Goal: Transaction & Acquisition: Subscribe to service/newsletter

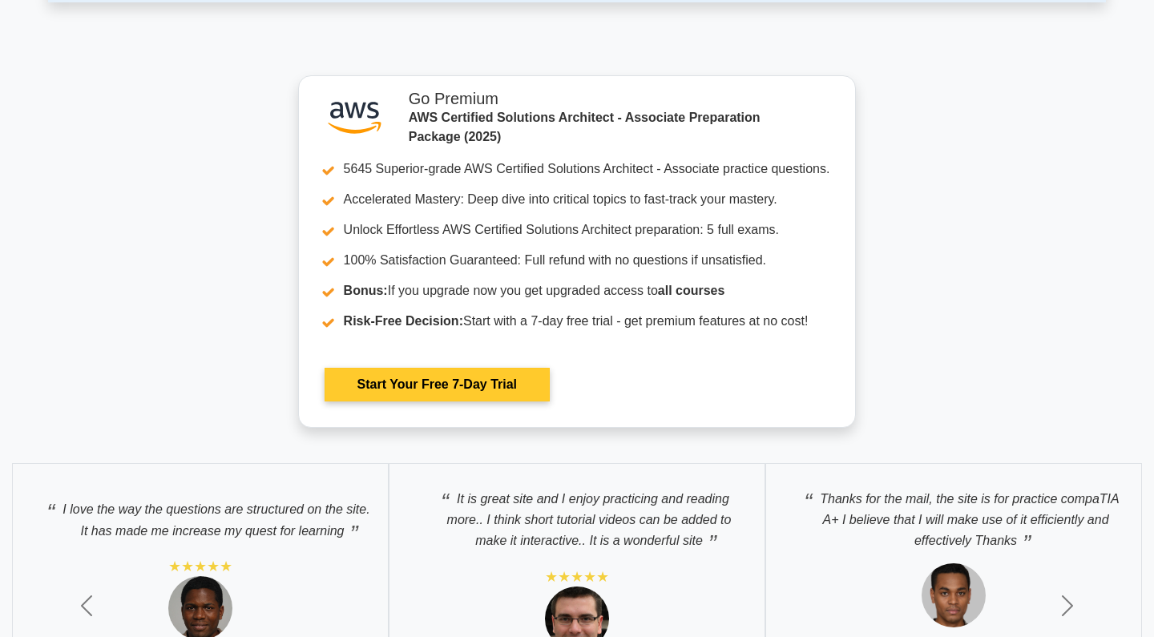
scroll to position [4204, 0]
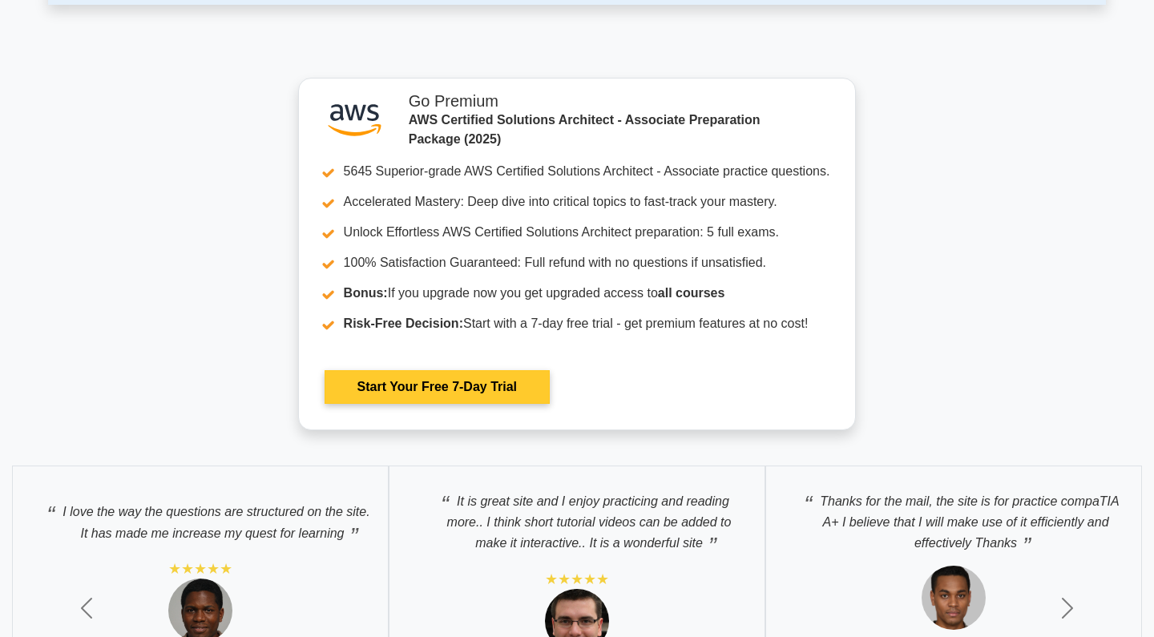
click at [463, 387] on link "Start Your Free 7-Day Trial" at bounding box center [437, 387] width 225 height 34
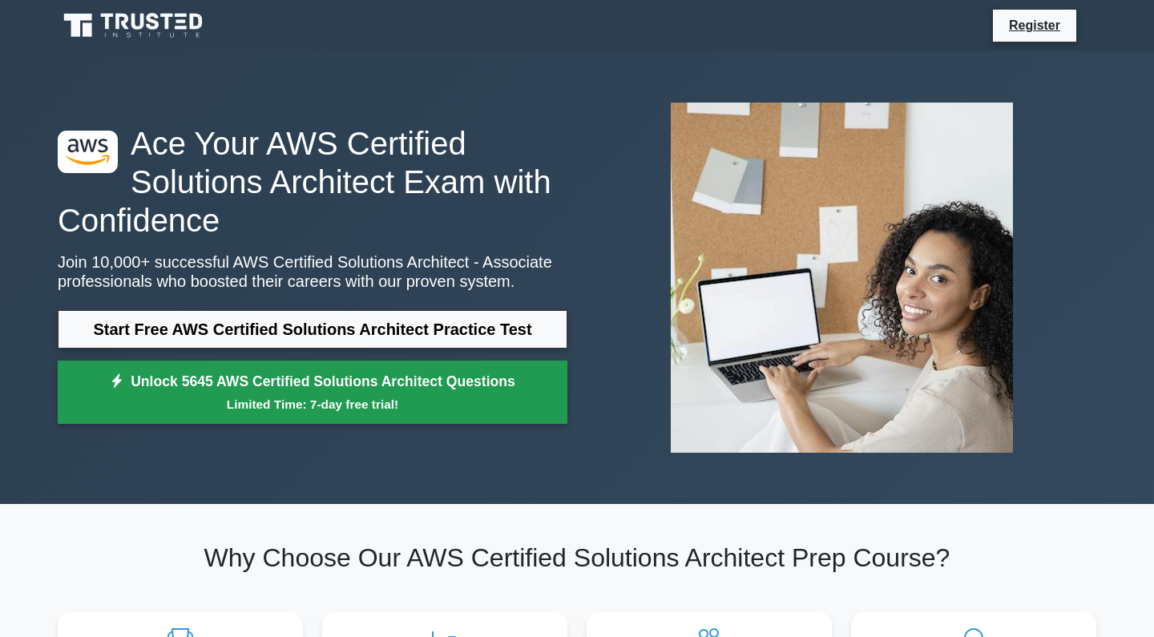
scroll to position [0, 0]
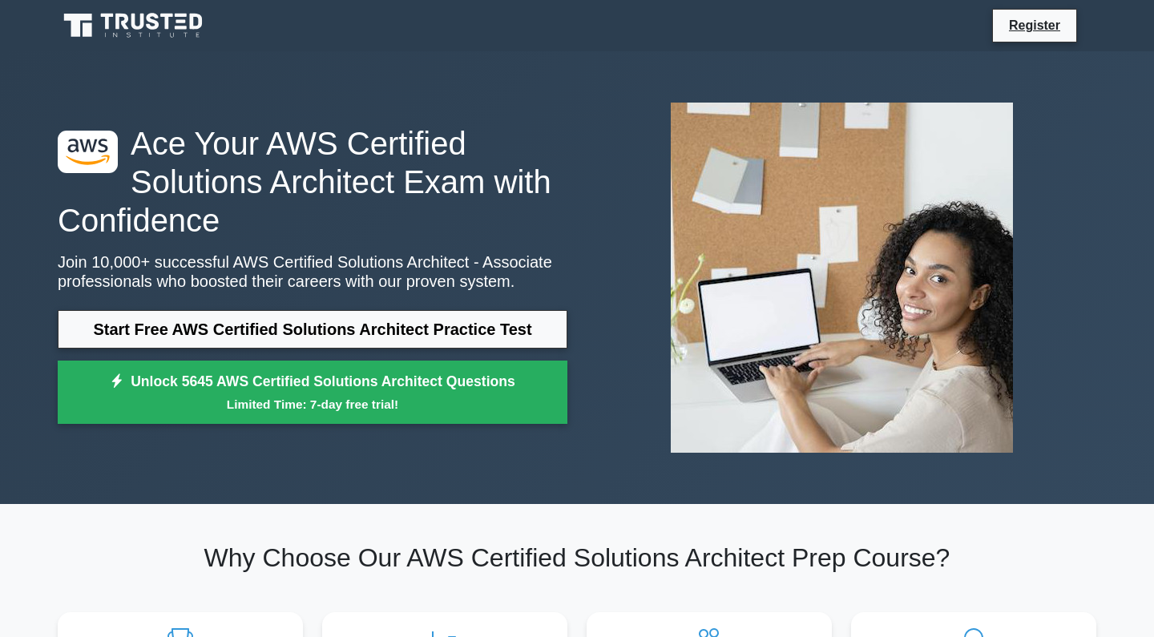
click at [143, 22] on icon at bounding box center [138, 22] width 13 height 16
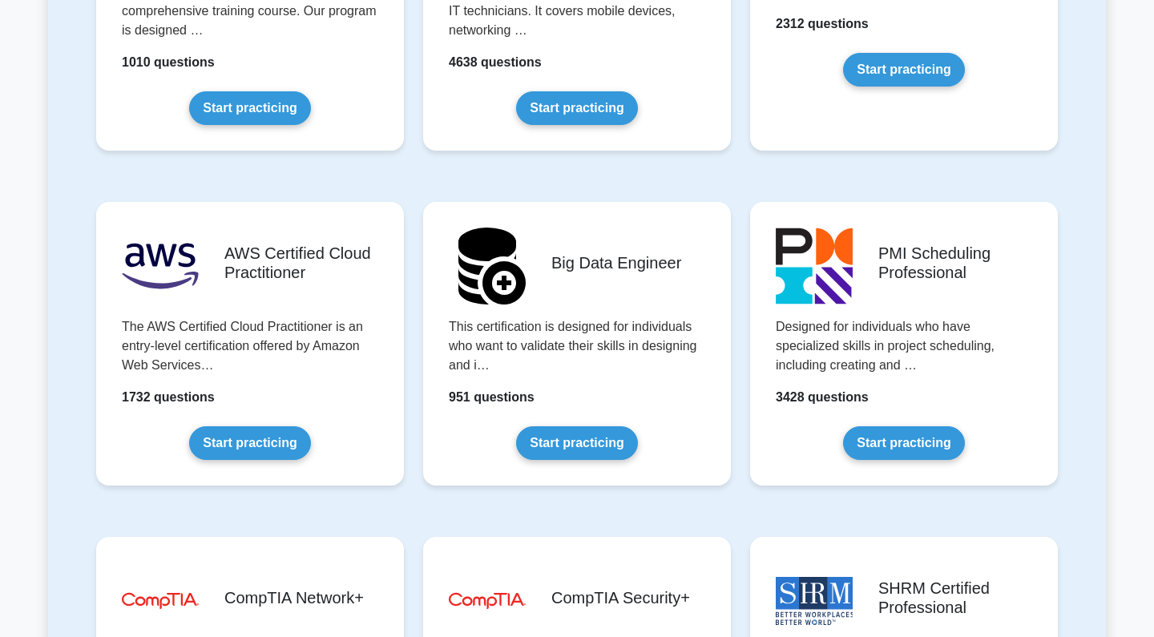
scroll to position [2423, 0]
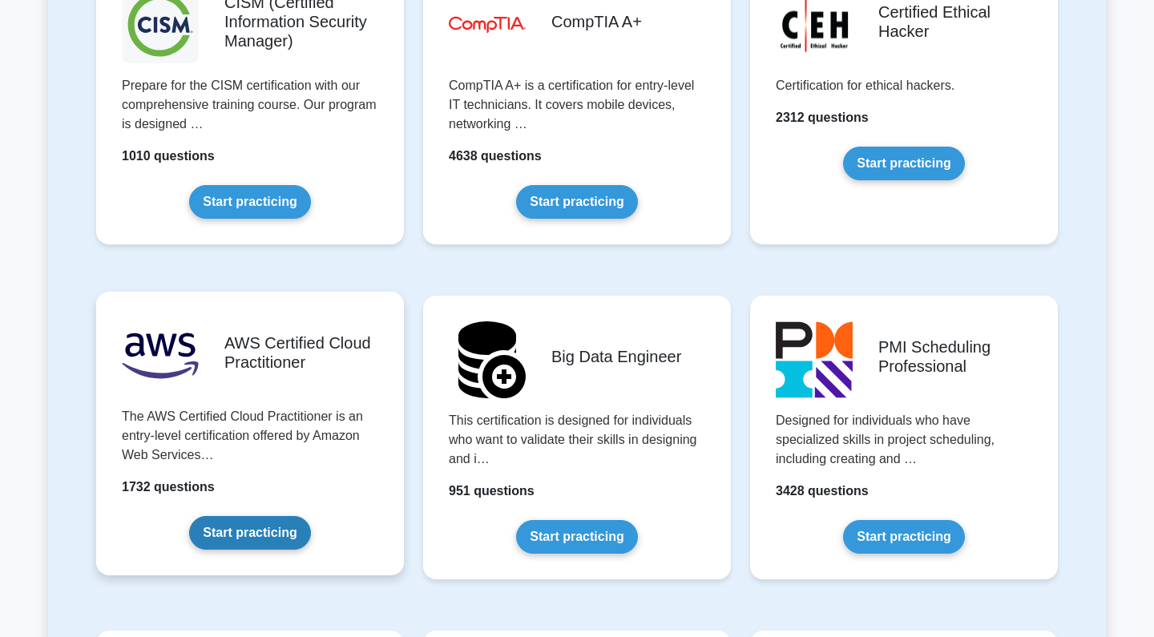
click at [262, 533] on link "Start practicing" at bounding box center [249, 533] width 121 height 34
